Goal: Use online tool/utility: Utilize a website feature to perform a specific function

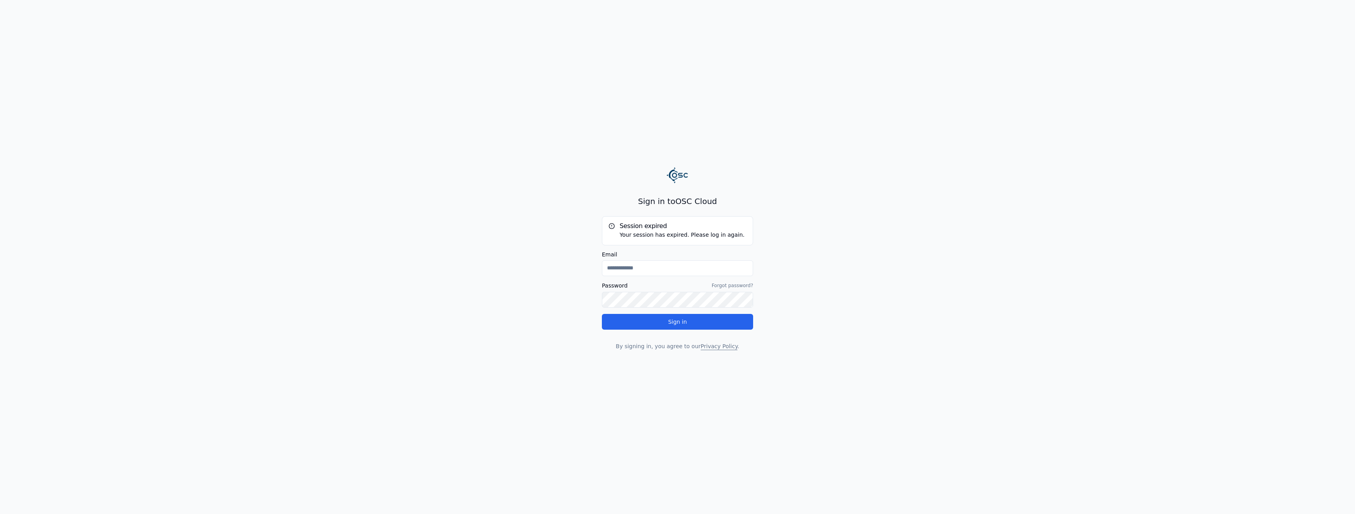
type input "**********"
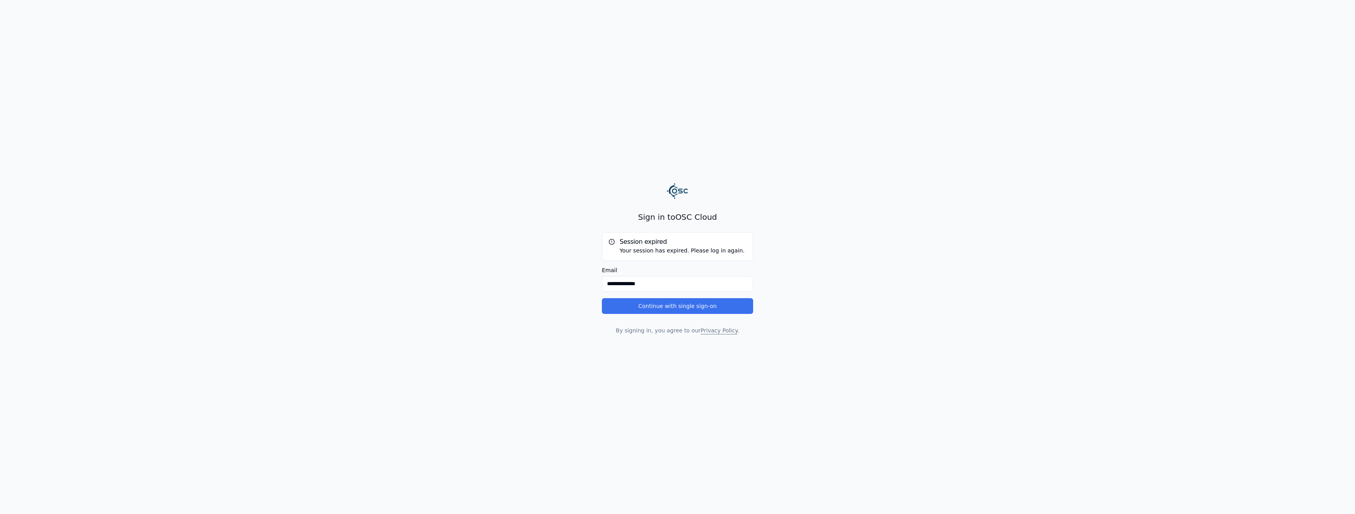
click at [658, 303] on button "Continue with single sign-on" at bounding box center [677, 306] width 151 height 16
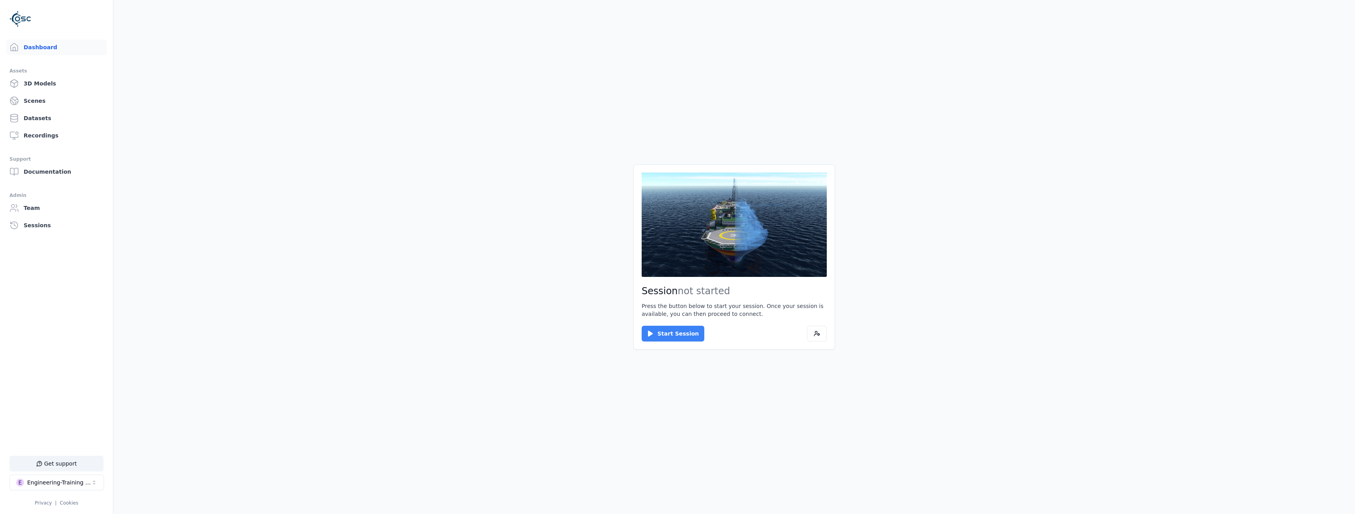
click at [680, 327] on button "Start Session" at bounding box center [673, 334] width 63 height 16
click at [662, 332] on button "Connect" at bounding box center [660, 334] width 36 height 16
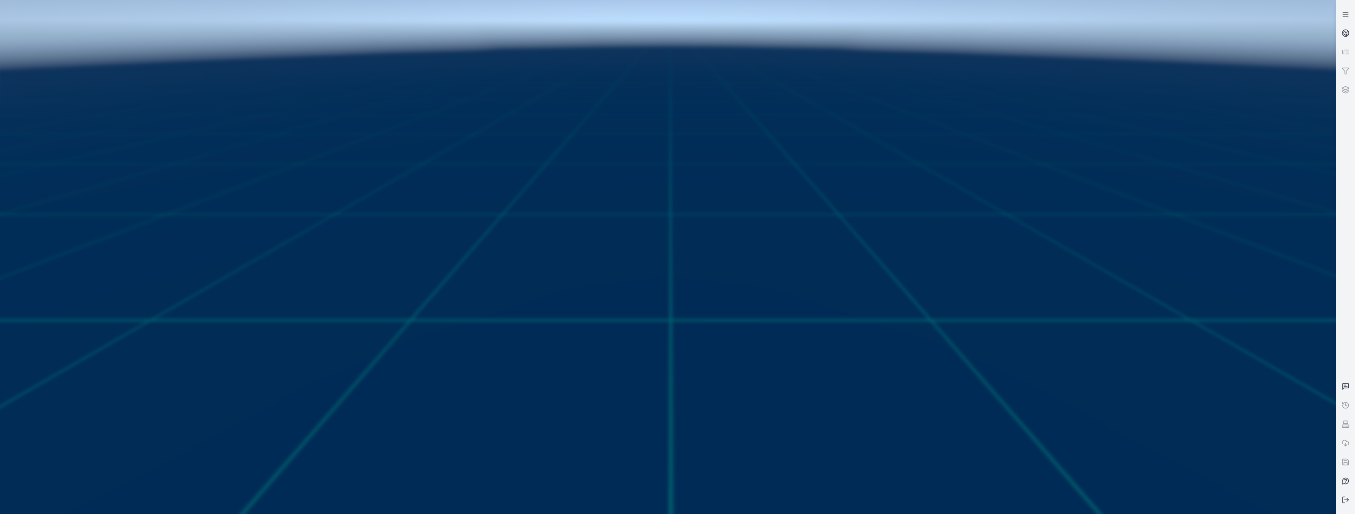
click at [1343, 15] on icon at bounding box center [1346, 14] width 8 height 8
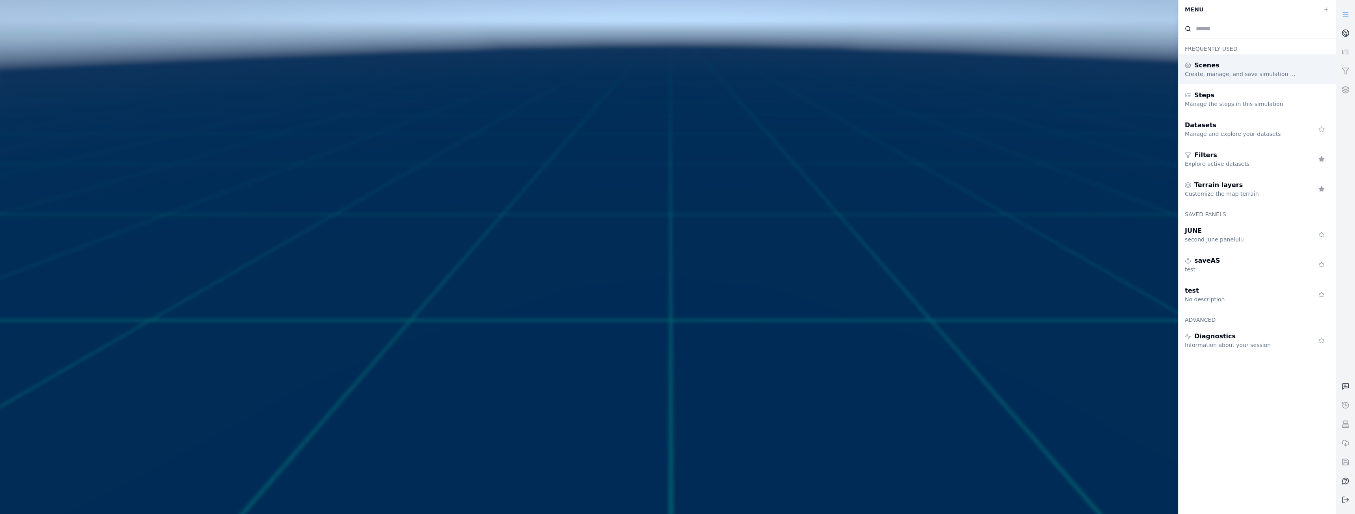
click at [1229, 67] on div "Scenes" at bounding box center [1241, 65] width 113 height 9
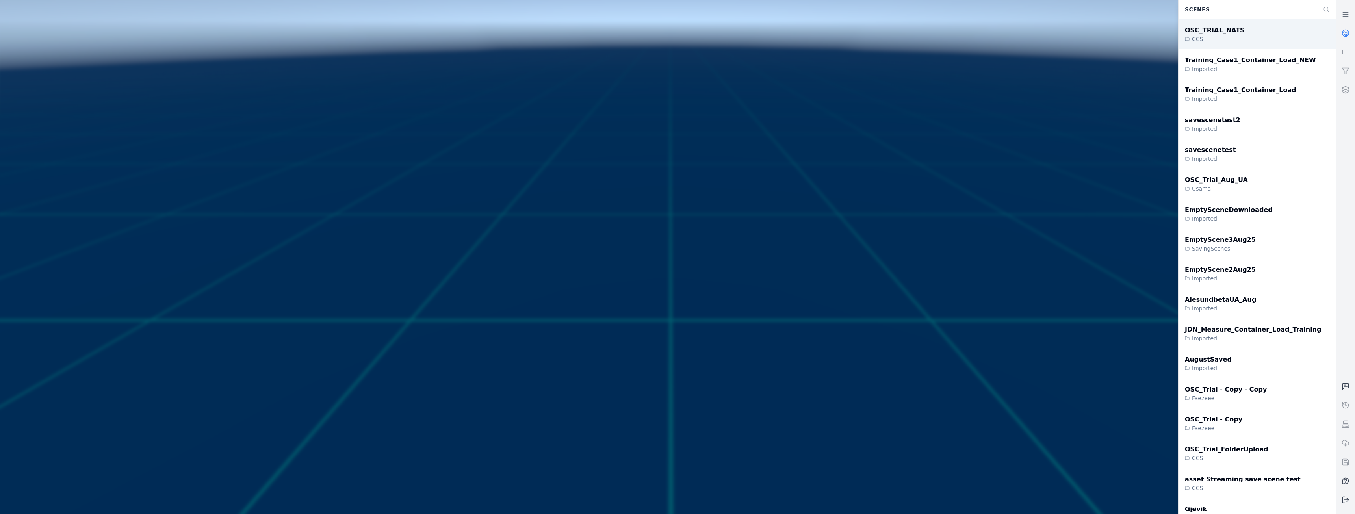
click at [1244, 33] on div "OSC_TRIAL_NATS CCS" at bounding box center [1257, 34] width 157 height 30
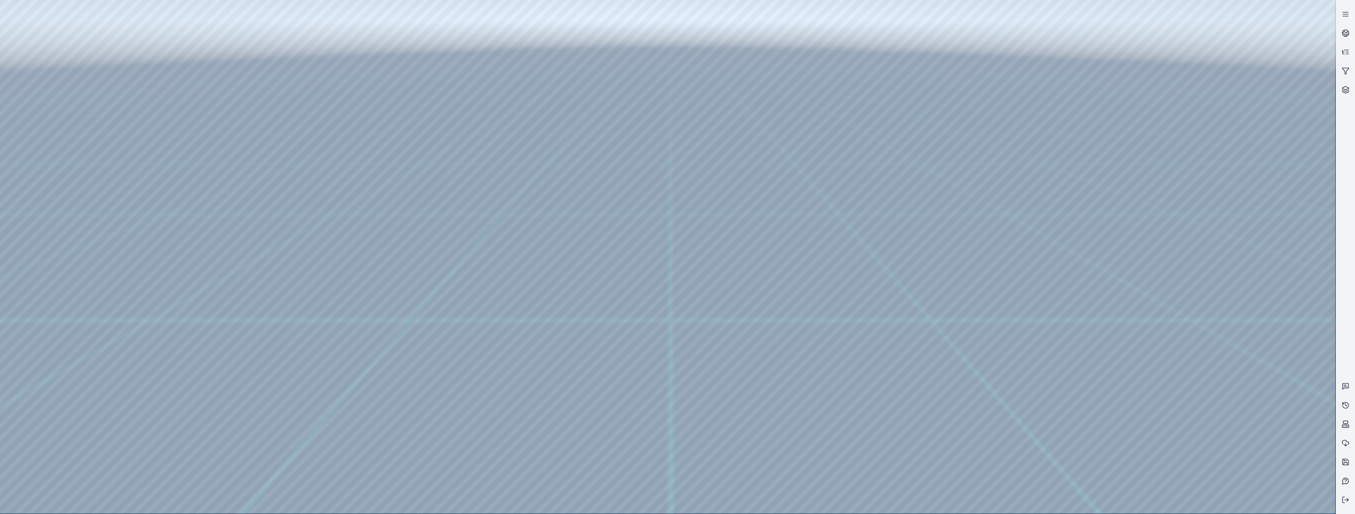
click at [47, 111] on div at bounding box center [668, 257] width 1336 height 514
click at [45, 203] on div at bounding box center [668, 257] width 1336 height 514
click at [55, 145] on div at bounding box center [668, 257] width 1336 height 514
click at [236, 32] on div at bounding box center [668, 257] width 1336 height 514
drag, startPoint x: 174, startPoint y: 72, endPoint x: 589, endPoint y: 293, distance: 470.2
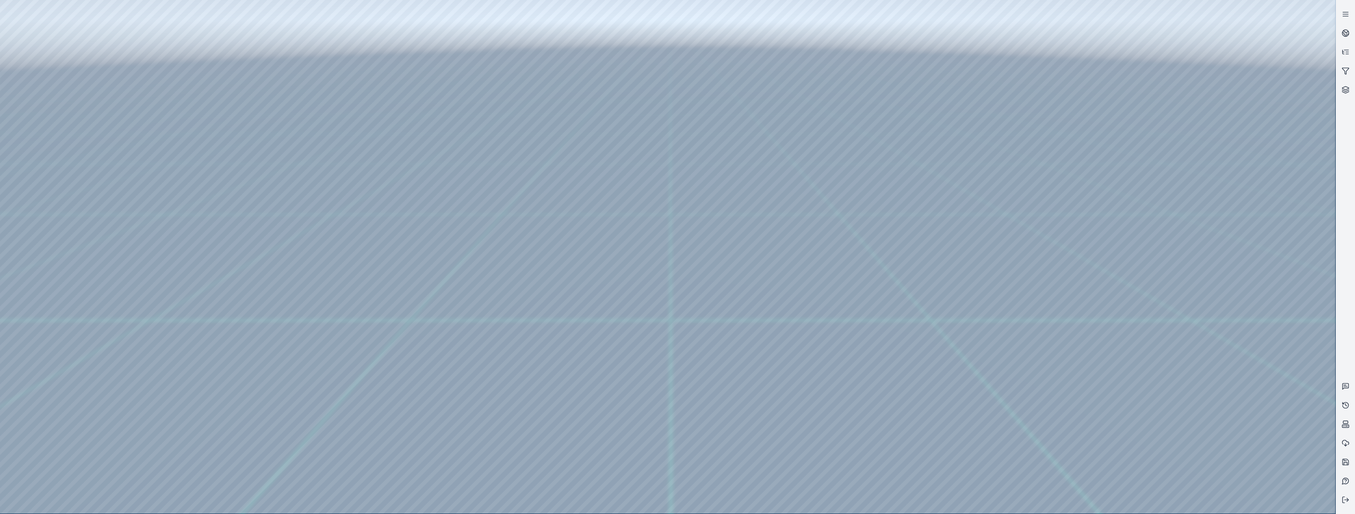
click at [589, 293] on div at bounding box center [668, 257] width 1336 height 514
click at [683, 467] on div at bounding box center [668, 257] width 1336 height 514
drag, startPoint x: 867, startPoint y: 389, endPoint x: 905, endPoint y: 386, distance: 37.9
click at [98, 35] on div at bounding box center [668, 257] width 1336 height 514
click at [6, 34] on div at bounding box center [668, 257] width 1336 height 514
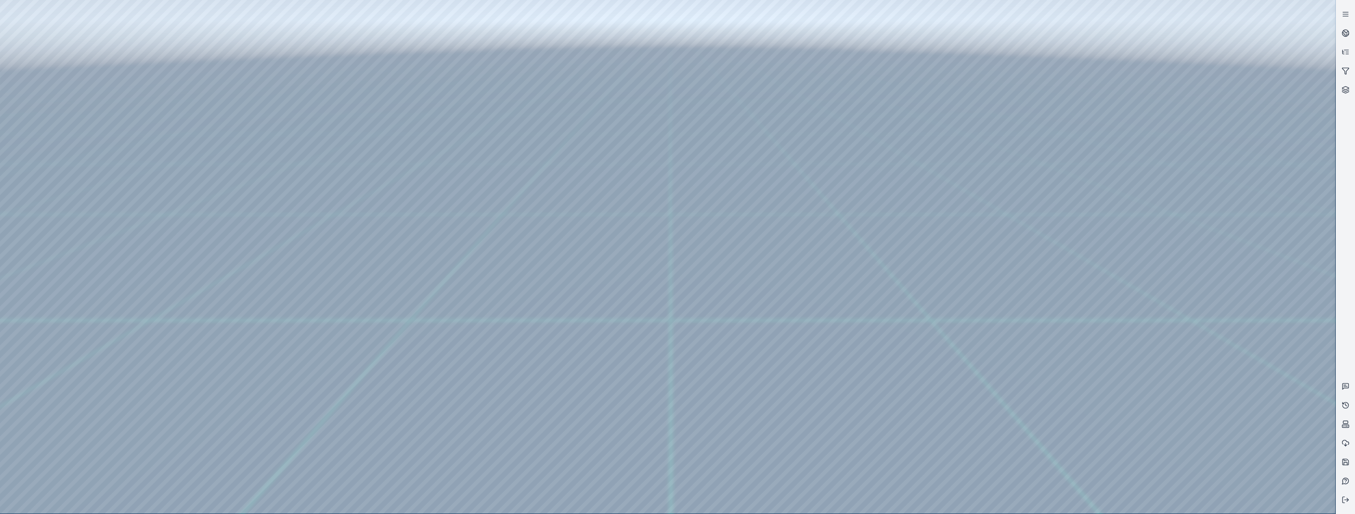
click at [8, 26] on div at bounding box center [668, 257] width 1336 height 514
click at [5, 26] on div at bounding box center [668, 257] width 1336 height 514
click at [6, 18] on div at bounding box center [668, 257] width 1336 height 514
click at [6, 17] on div at bounding box center [668, 257] width 1336 height 514
